Goal: Check status: Check status

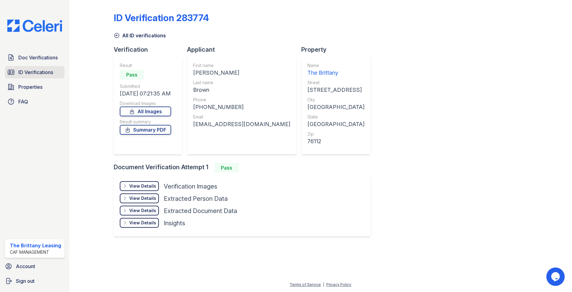
click at [32, 70] on span "ID Verifications" at bounding box center [35, 71] width 35 height 7
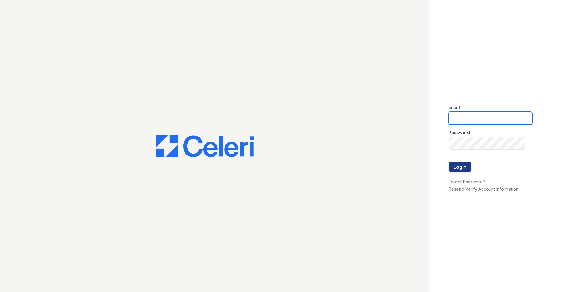
type input "[DOMAIN_NAME][EMAIL_ADDRESS][DOMAIN_NAME]"
click at [463, 168] on button "Login" at bounding box center [460, 167] width 23 height 10
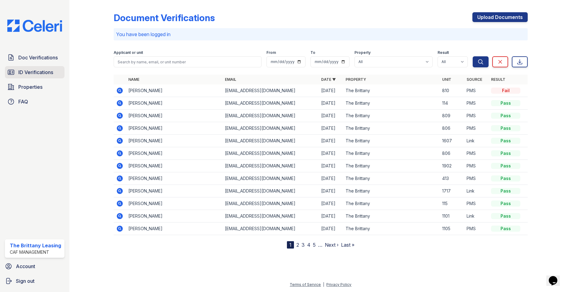
click at [32, 73] on span "ID Verifications" at bounding box center [35, 71] width 35 height 7
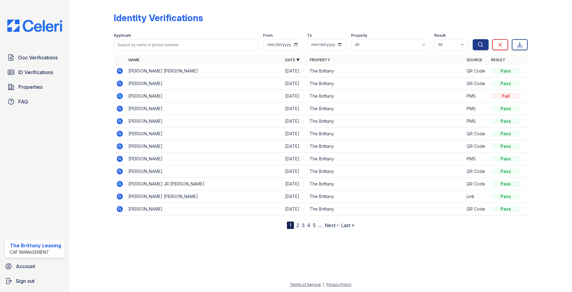
click at [120, 82] on icon at bounding box center [119, 83] width 7 height 7
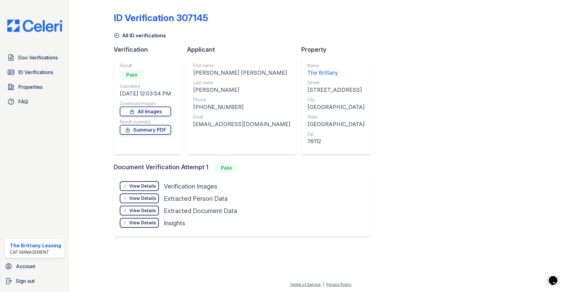
click at [144, 187] on div "View Details" at bounding box center [142, 186] width 27 height 6
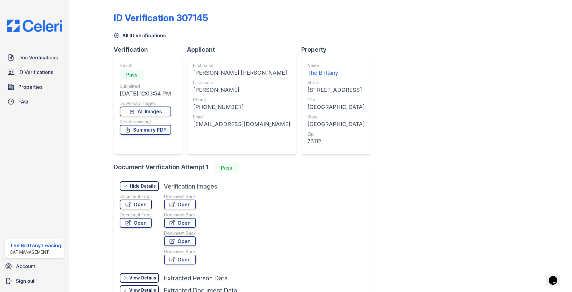
click at [134, 203] on link "Open" at bounding box center [136, 204] width 32 height 10
click at [33, 73] on span "ID Verifications" at bounding box center [35, 71] width 35 height 7
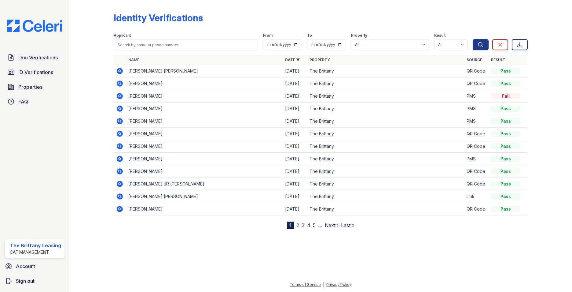
click at [120, 70] on icon at bounding box center [119, 70] width 7 height 7
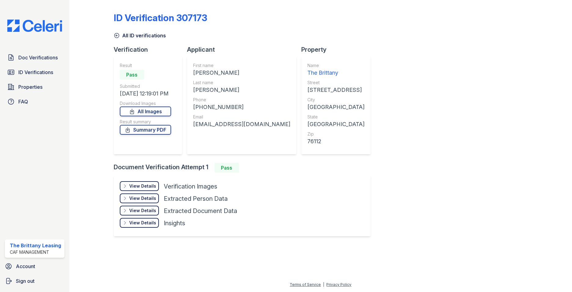
click at [149, 185] on div "View Details" at bounding box center [142, 186] width 27 height 6
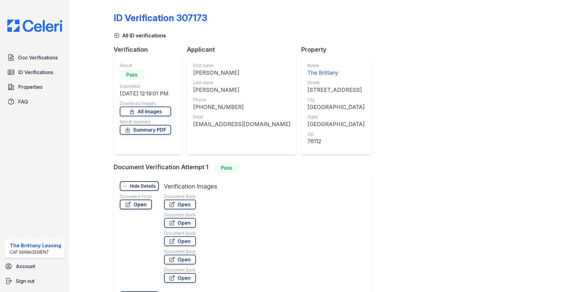
click at [146, 204] on link "Open" at bounding box center [136, 204] width 32 height 10
